Goal: Download file/media

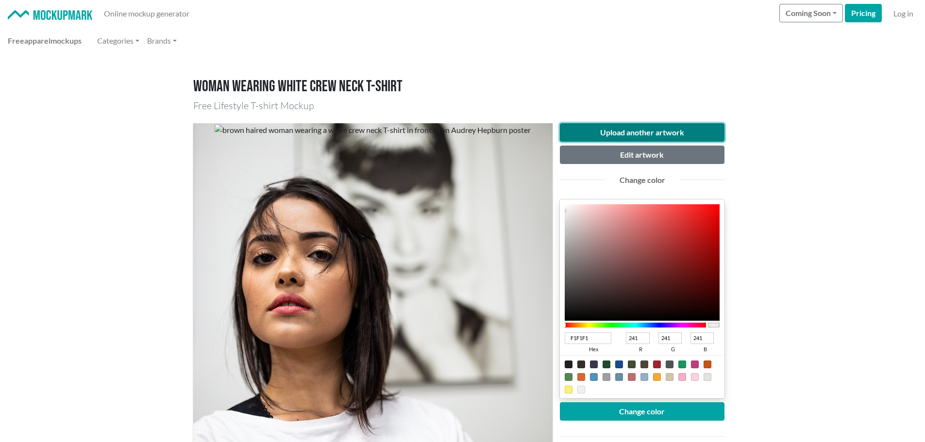
click at [636, 129] on button "Upload another artwork" at bounding box center [642, 132] width 165 height 18
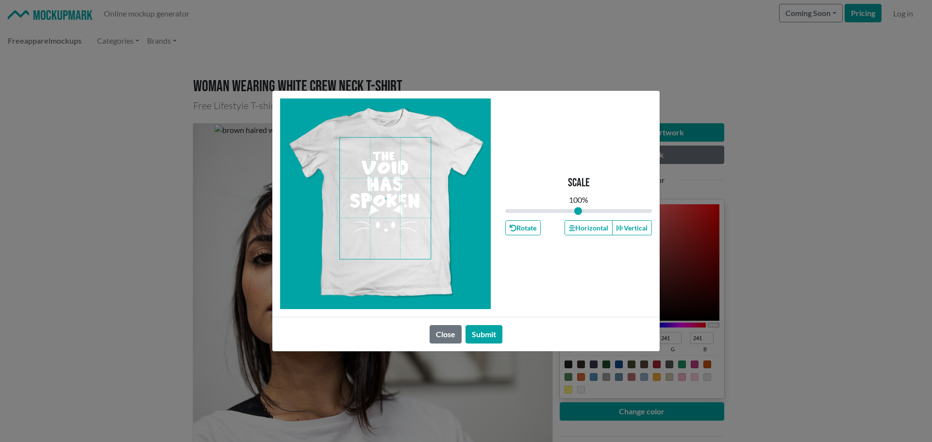
click at [413, 253] on span at bounding box center [385, 198] width 91 height 121
click at [577, 213] on input "range" at bounding box center [578, 211] width 147 height 11
click at [568, 213] on input "range" at bounding box center [578, 211] width 147 height 11
drag, startPoint x: 568, startPoint y: 213, endPoint x: 558, endPoint y: 213, distance: 9.2
click at [558, 213] on input "range" at bounding box center [578, 211] width 147 height 11
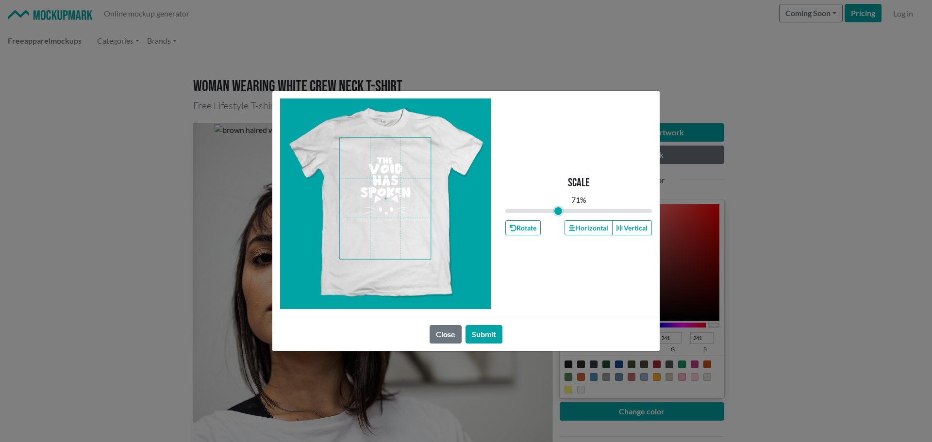
click at [383, 207] on span at bounding box center [385, 198] width 91 height 121
click at [558, 212] on input "range" at bounding box center [578, 211] width 147 height 11
click at [560, 212] on input "range" at bounding box center [578, 211] width 147 height 11
click at [561, 212] on input "range" at bounding box center [578, 211] width 147 height 11
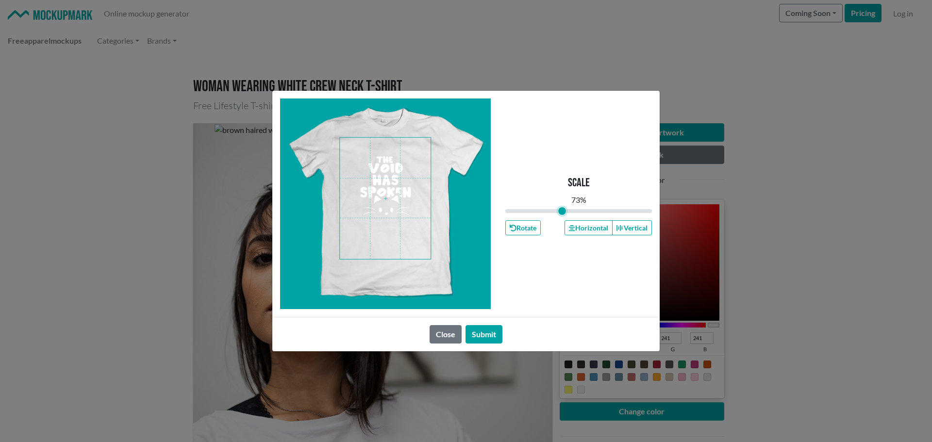
click at [562, 212] on input "range" at bounding box center [578, 211] width 147 height 11
click at [563, 213] on input "range" at bounding box center [578, 211] width 147 height 11
click at [564, 213] on input "range" at bounding box center [578, 211] width 147 height 11
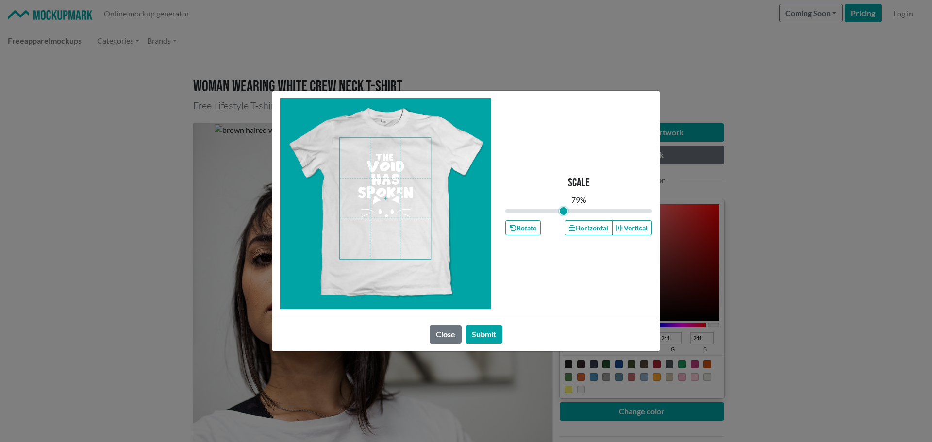
click at [564, 213] on input "range" at bounding box center [578, 211] width 147 height 11
type input "0.84"
click at [567, 213] on input "range" at bounding box center [578, 211] width 147 height 11
click at [496, 330] on button "Submit" at bounding box center [484, 334] width 37 height 18
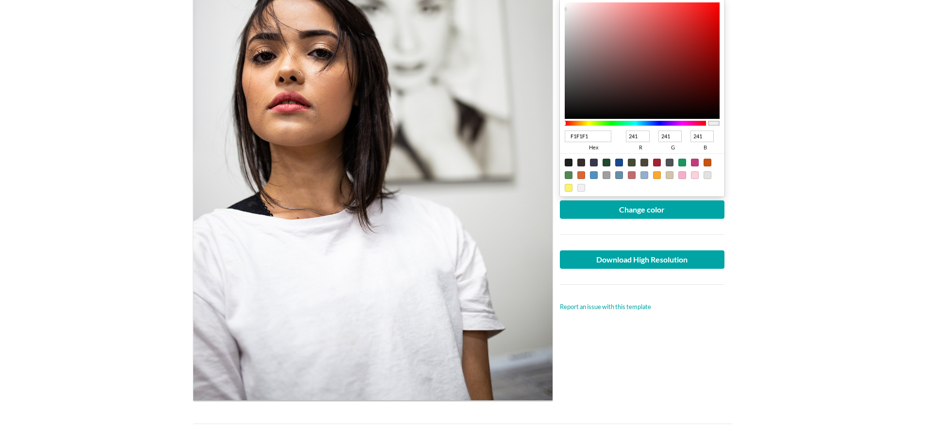
scroll to position [243, 0]
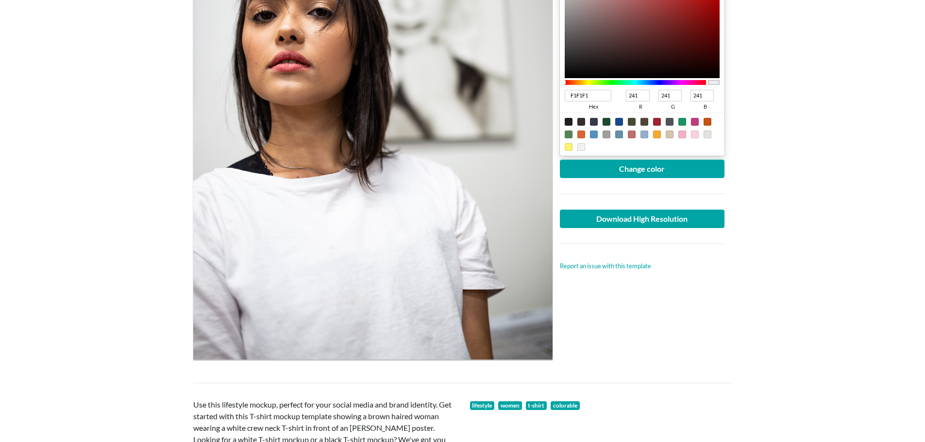
click at [570, 122] on div at bounding box center [569, 122] width 8 height 8
type input "1F1F1F"
type input "31"
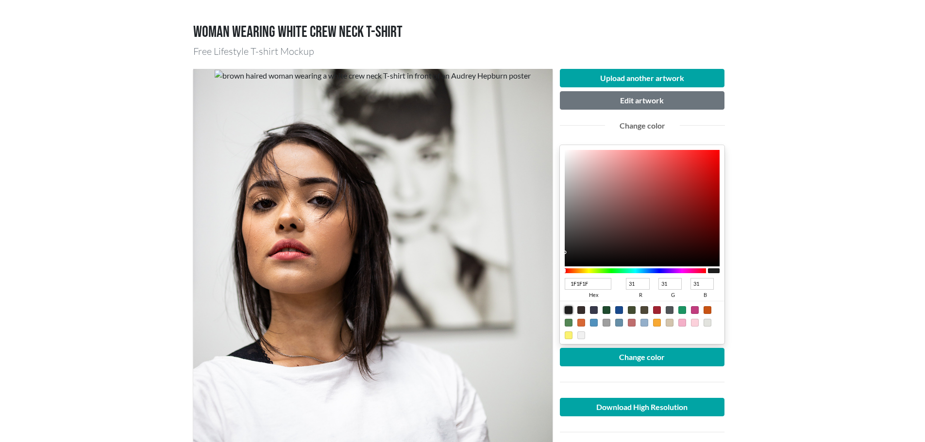
scroll to position [49, 0]
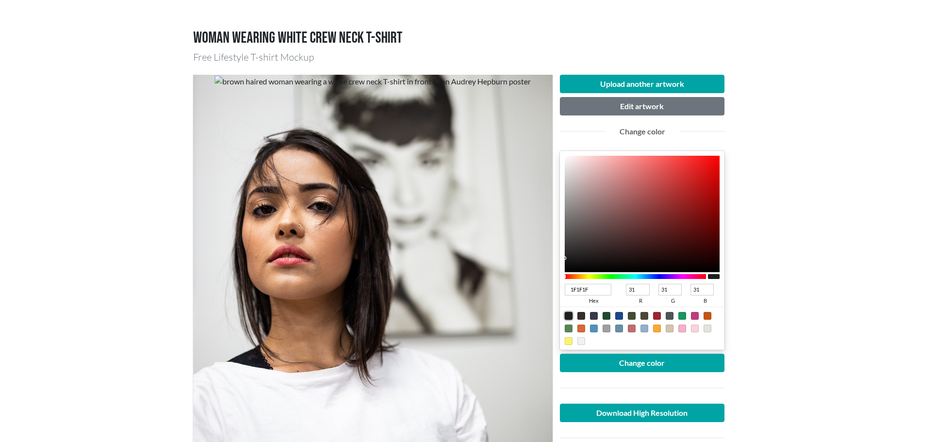
click at [570, 314] on div at bounding box center [569, 316] width 8 height 8
click at [614, 360] on button "Change color" at bounding box center [642, 363] width 165 height 18
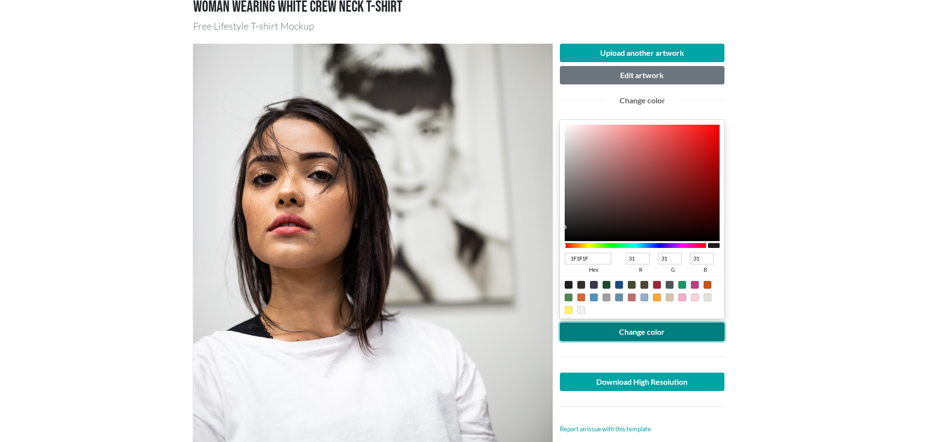
scroll to position [97, 0]
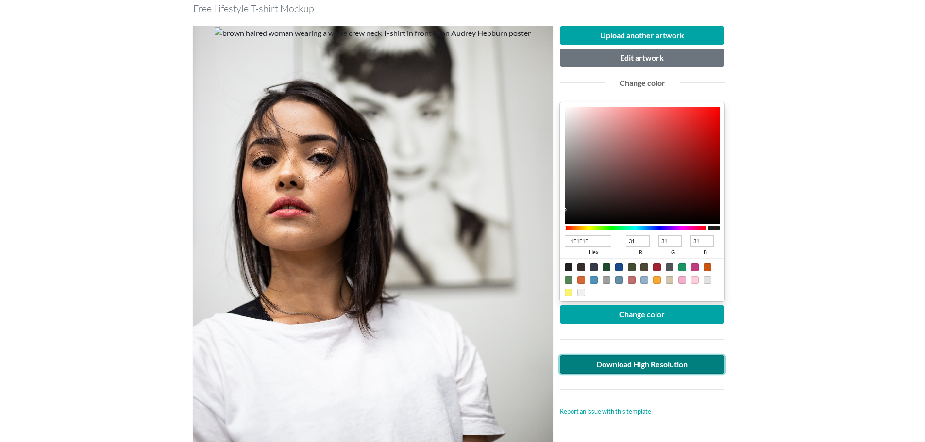
click at [664, 360] on link "Download High Resolution" at bounding box center [642, 364] width 165 height 18
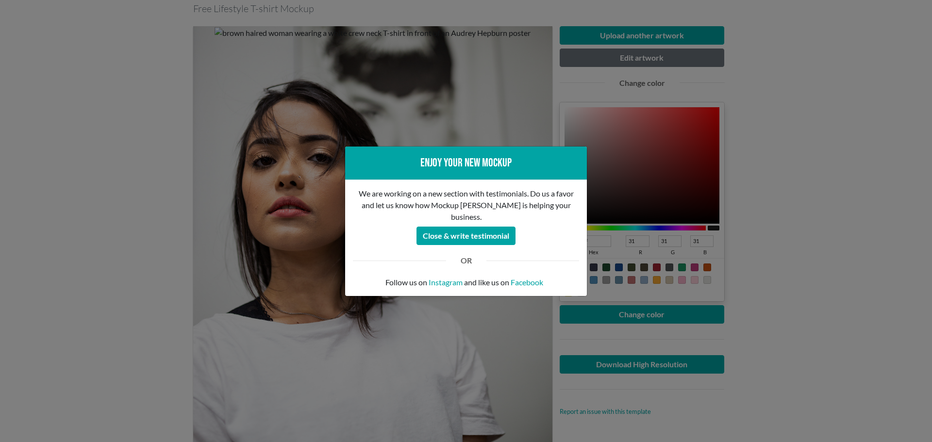
click at [844, 196] on div "Enjoy your new mockup We are working on a new section with testimonials. Do us …" at bounding box center [466, 221] width 932 height 442
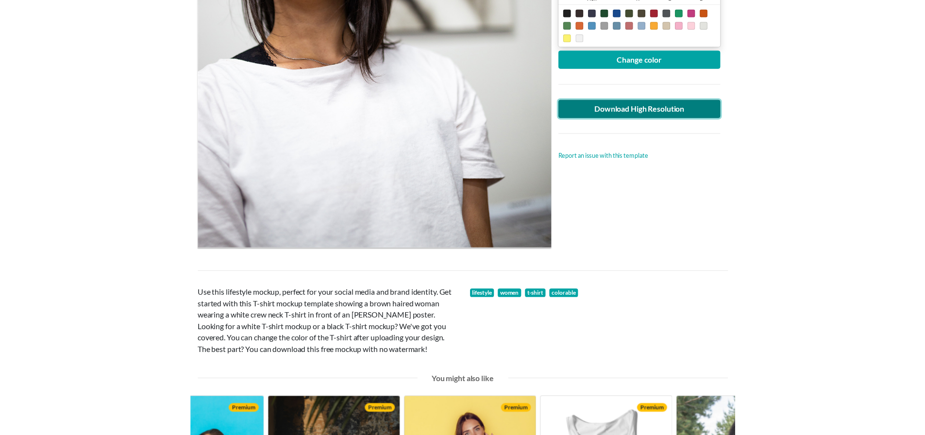
scroll to position [0, 0]
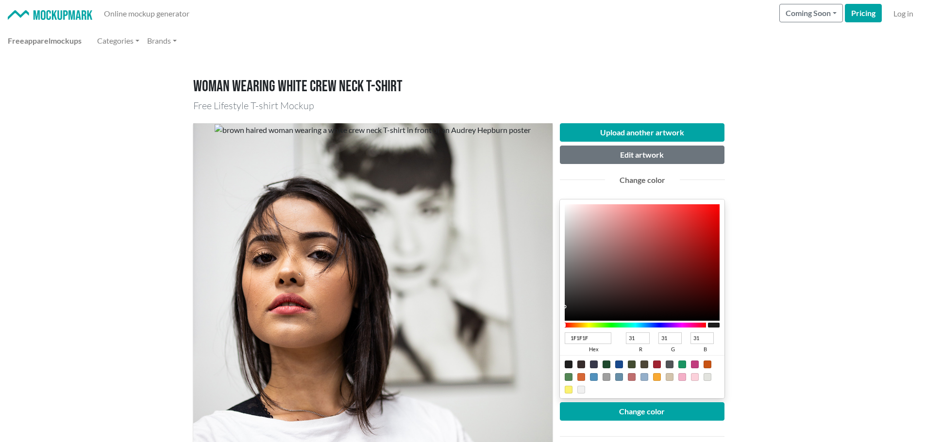
drag, startPoint x: 67, startPoint y: 195, endPoint x: 77, endPoint y: 190, distance: 11.1
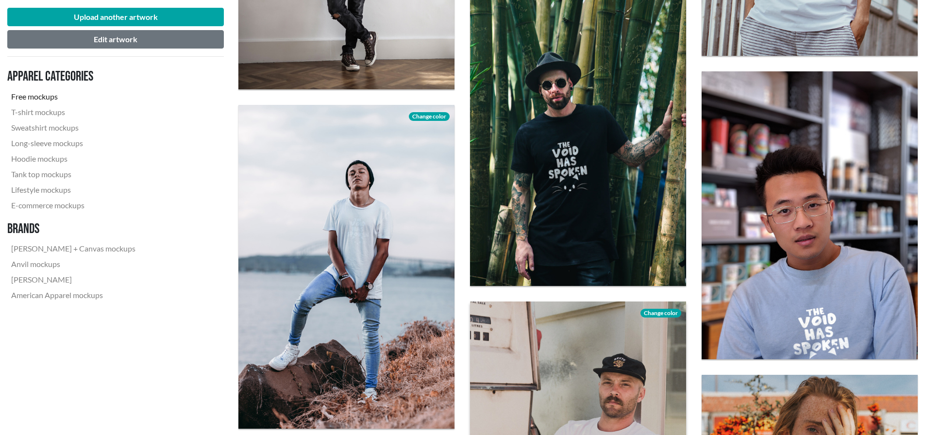
scroll to position [1214, 0]
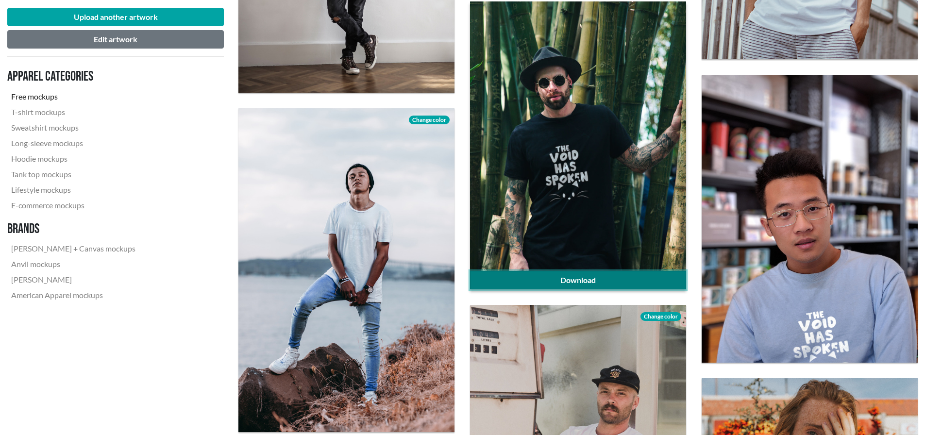
click at [577, 276] on link "Download" at bounding box center [578, 280] width 216 height 18
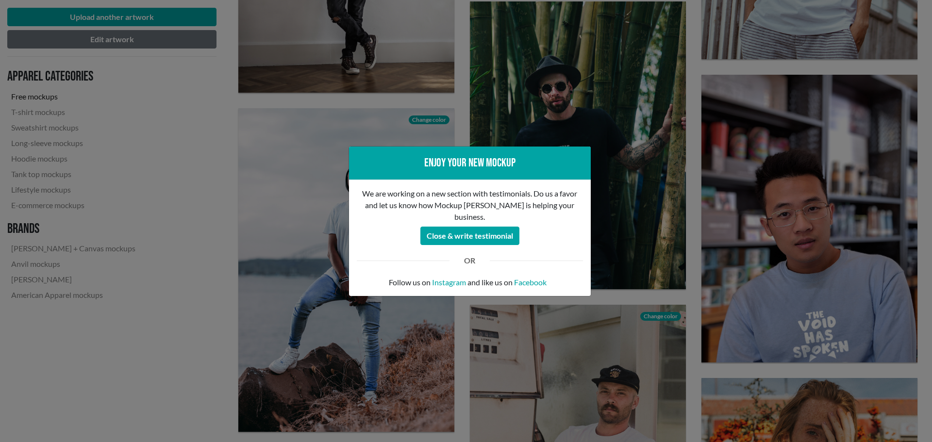
click at [723, 155] on div "Enjoy your new mockup We are working on a new section with testimonials. Do us …" at bounding box center [466, 221] width 932 height 442
